Goal: Entertainment & Leisure: Consume media (video, audio)

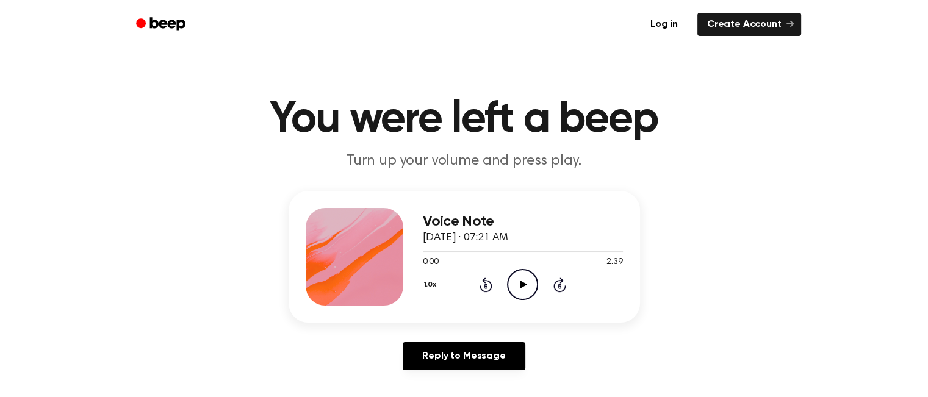
click at [525, 278] on icon "Play Audio" at bounding box center [522, 284] width 31 height 31
click at [526, 281] on icon "Pause Audio" at bounding box center [522, 284] width 31 height 31
click at [496, 283] on div "1.0x Rewind 5 seconds Play Audio Skip 5 seconds" at bounding box center [523, 284] width 200 height 31
click at [486, 280] on icon at bounding box center [486, 285] width 13 height 15
click at [513, 294] on icon "Play Audio" at bounding box center [522, 284] width 31 height 31
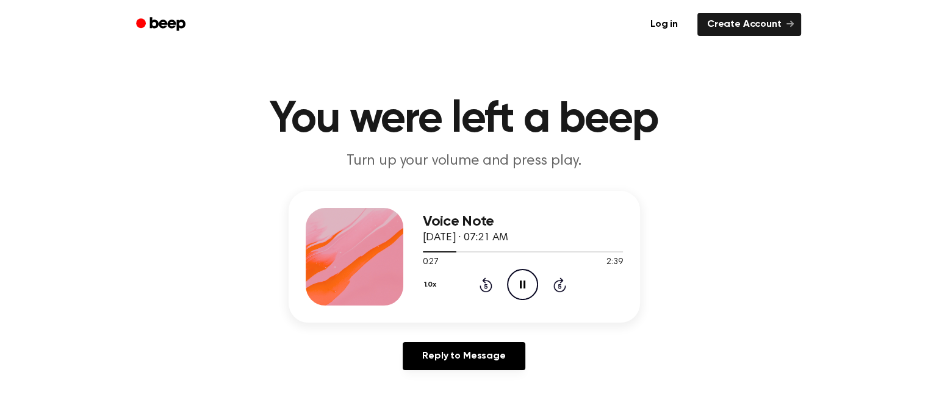
drag, startPoint x: 517, startPoint y: 294, endPoint x: 242, endPoint y: 129, distance: 320.8
drag, startPoint x: 242, startPoint y: 129, endPoint x: 486, endPoint y: 280, distance: 287.2
click at [486, 280] on icon at bounding box center [486, 285] width 13 height 15
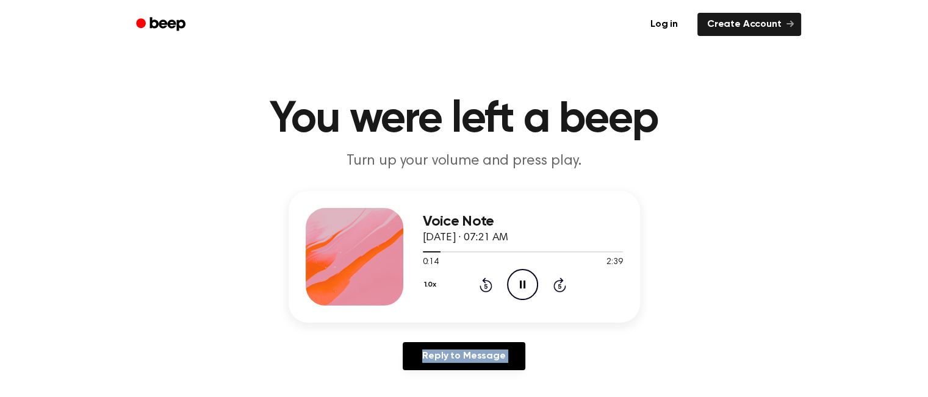
click at [486, 280] on icon at bounding box center [486, 285] width 13 height 15
click at [486, 280] on icon "Rewind 5 seconds" at bounding box center [485, 285] width 13 height 16
click at [486, 280] on icon at bounding box center [486, 285] width 13 height 15
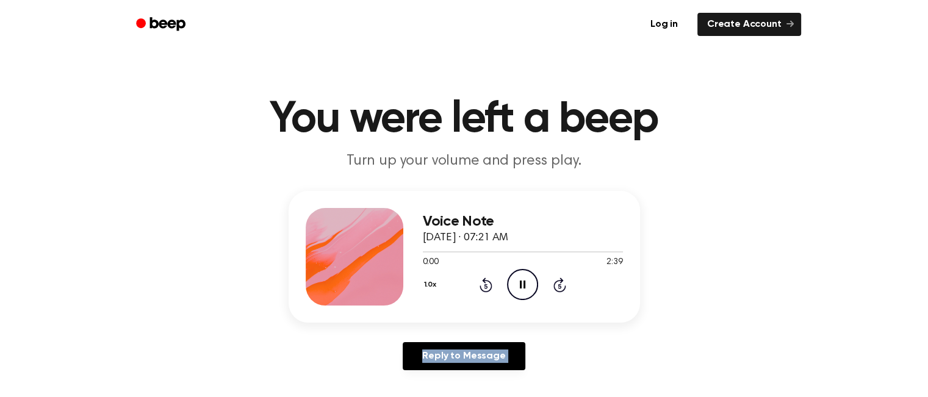
click at [486, 280] on icon at bounding box center [486, 285] width 13 height 15
click at [549, 287] on div "1.0x Rewind 5 seconds Pause Audio Skip 5 seconds" at bounding box center [523, 284] width 200 height 31
click at [524, 284] on icon at bounding box center [522, 285] width 5 height 8
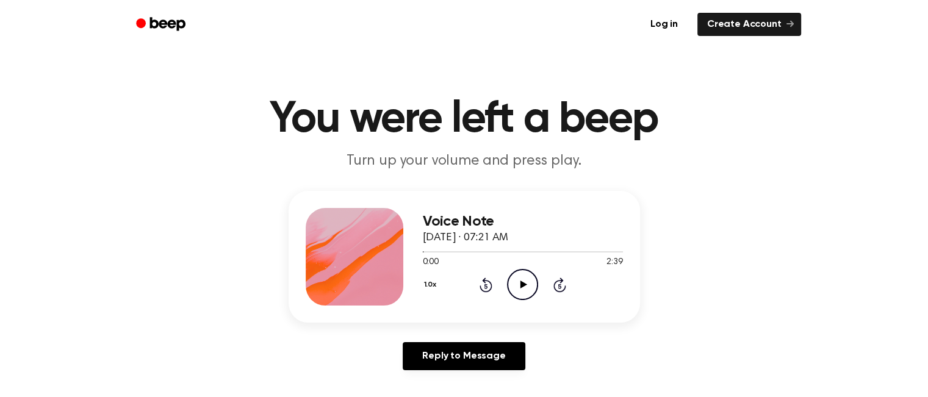
click at [471, 281] on div "1.0x Rewind 5 seconds Play Audio Skip 5 seconds" at bounding box center [523, 284] width 200 height 31
click at [475, 281] on div "1.0x Rewind 5 seconds Play Audio Skip 5 seconds" at bounding box center [523, 284] width 200 height 31
click at [493, 282] on div "1.0x Rewind 5 seconds Play Audio Skip 5 seconds" at bounding box center [523, 284] width 200 height 31
click at [491, 279] on icon "Rewind 5 seconds" at bounding box center [485, 285] width 13 height 16
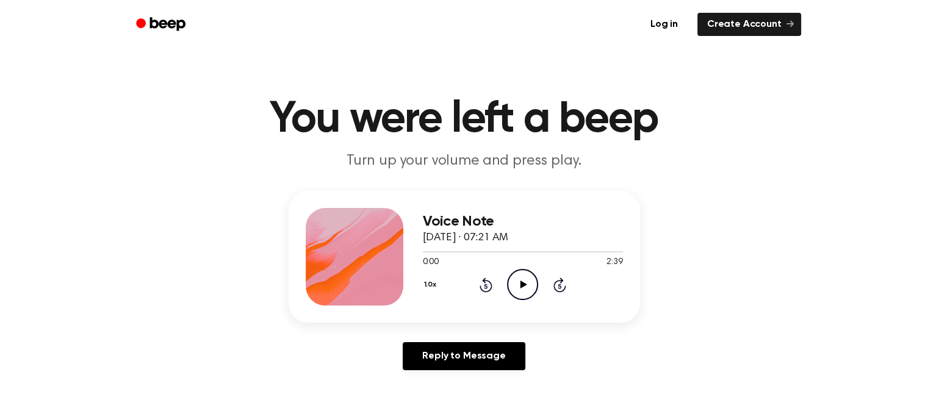
click at [516, 281] on icon "Play Audio" at bounding box center [522, 284] width 31 height 31
